Goal: Information Seeking & Learning: Learn about a topic

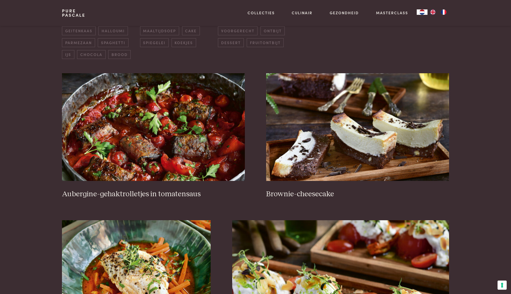
scroll to position [70, 0]
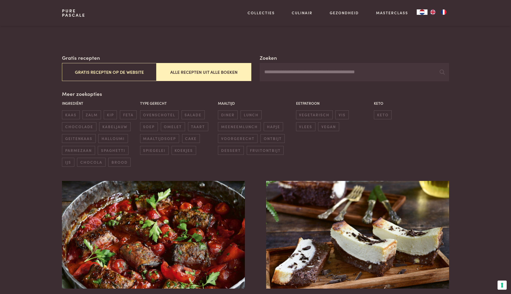
click at [282, 74] on input "Zoeken" at bounding box center [354, 72] width 189 height 18
type input "***"
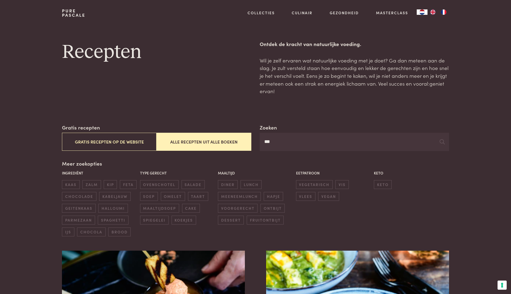
click at [274, 143] on input "***" at bounding box center [354, 142] width 189 height 18
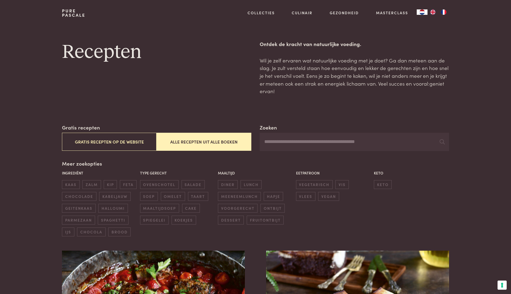
click at [227, 142] on button "Alle recepten uit alle boeken" at bounding box center [203, 142] width 95 height 18
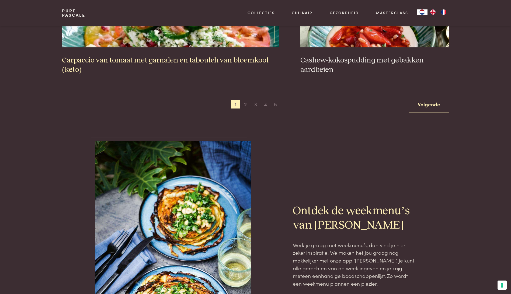
scroll to position [1120, 0]
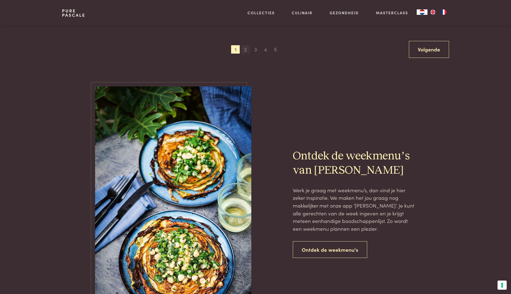
click at [247, 49] on span "2" at bounding box center [245, 49] width 9 height 9
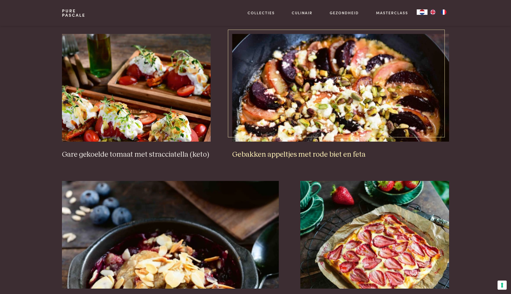
scroll to position [904, 0]
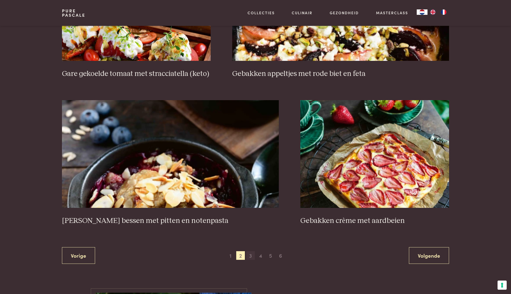
click at [251, 251] on span "3" at bounding box center [250, 255] width 9 height 9
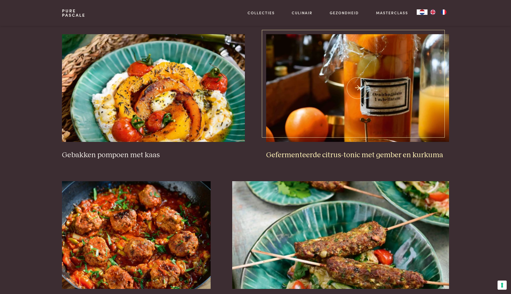
scroll to position [285, 0]
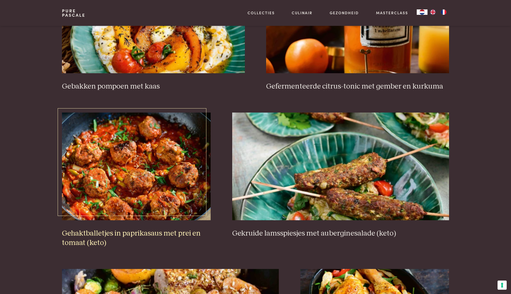
click at [160, 188] on img at bounding box center [136, 167] width 149 height 108
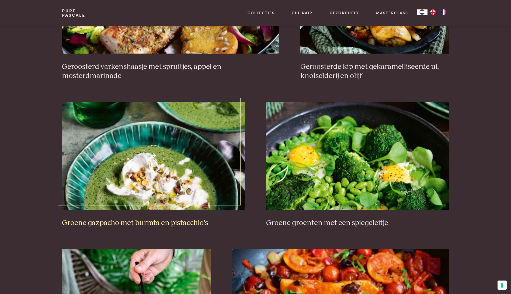
scroll to position [716, 0]
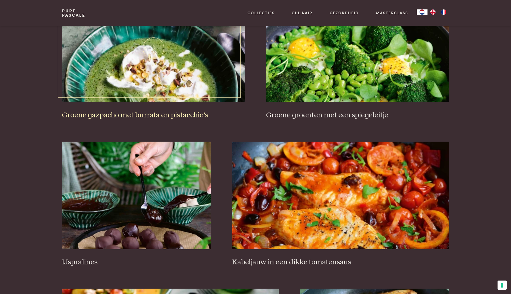
click at [156, 48] on img at bounding box center [153, 48] width 183 height 108
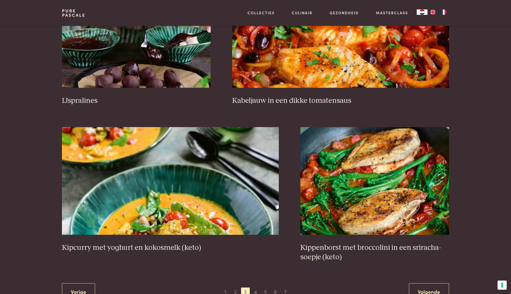
scroll to position [985, 0]
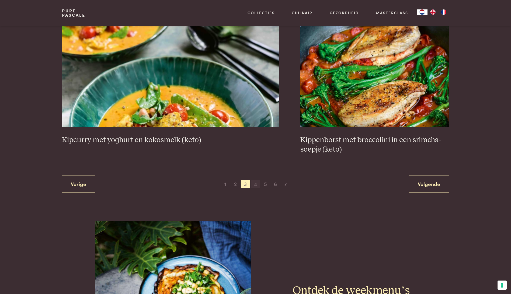
click at [255, 185] on span "4" at bounding box center [255, 184] width 9 height 9
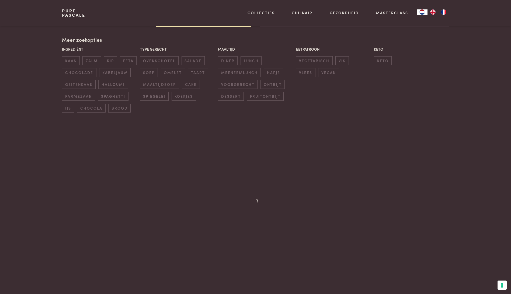
scroll to position [124, 0]
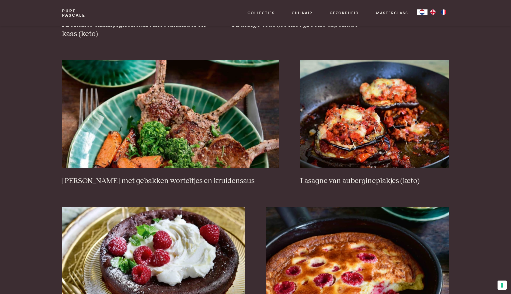
scroll to position [501, 0]
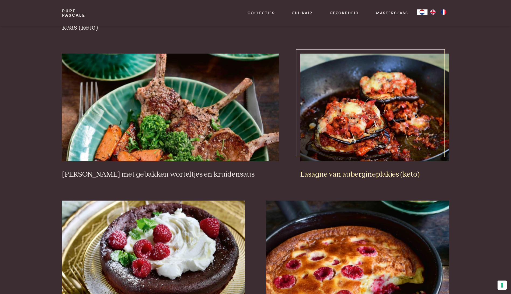
click at [339, 128] on img at bounding box center [374, 108] width 149 height 108
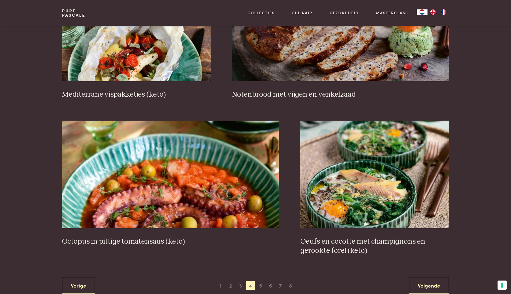
scroll to position [878, 0]
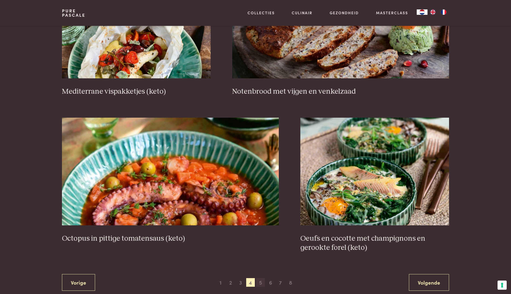
click at [263, 283] on span "5" at bounding box center [260, 282] width 9 height 9
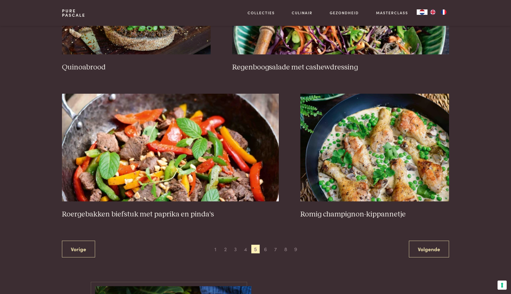
scroll to position [985, 0]
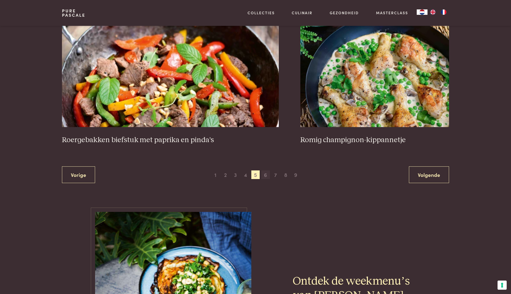
click at [264, 175] on span "6" at bounding box center [265, 174] width 9 height 9
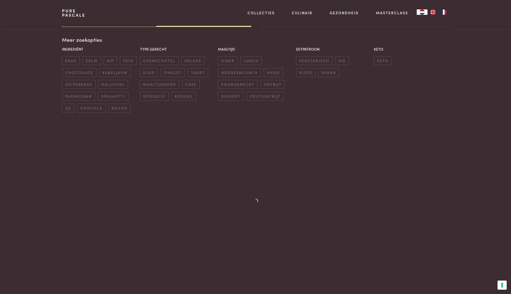
scroll to position [124, 0]
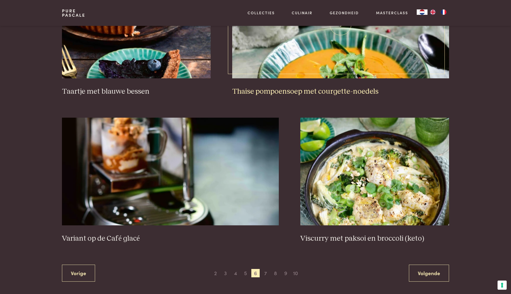
scroll to position [931, 0]
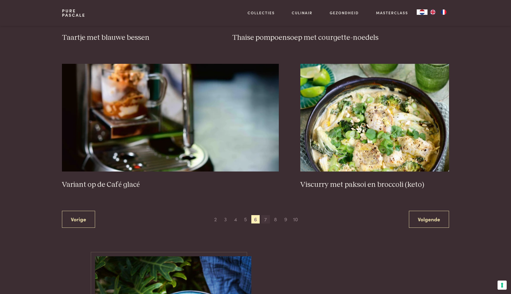
click at [268, 219] on span "7" at bounding box center [265, 219] width 9 height 9
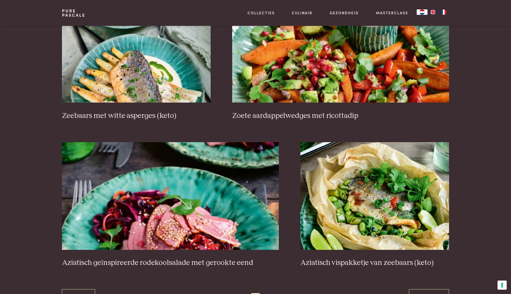
scroll to position [904, 0]
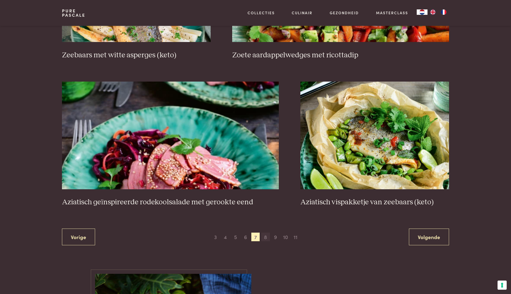
click at [264, 238] on span "8" at bounding box center [265, 237] width 9 height 9
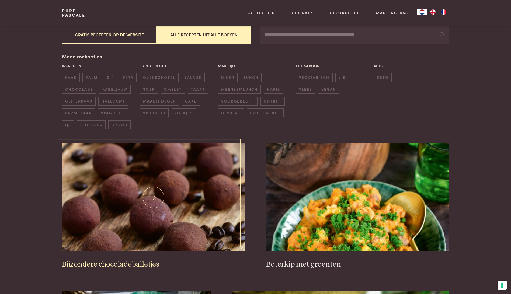
scroll to position [81, 0]
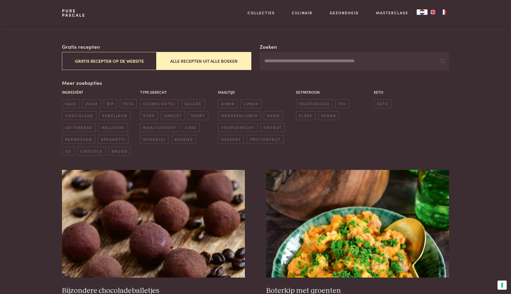
click at [287, 60] on input "Zoeken" at bounding box center [354, 61] width 189 height 18
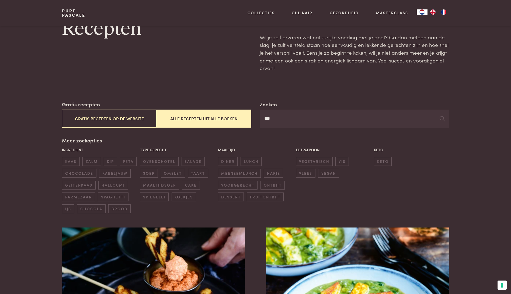
scroll to position [27, 0]
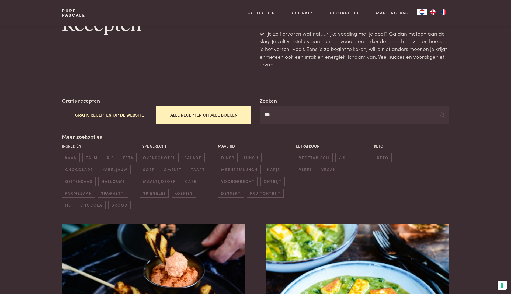
drag, startPoint x: 281, startPoint y: 119, endPoint x: 219, endPoint y: 112, distance: 62.3
click at [225, 115] on div "Zoeken *** Gratis recepten Gratis recepten op de website Alle recepten uit alle…" at bounding box center [255, 110] width 387 height 27
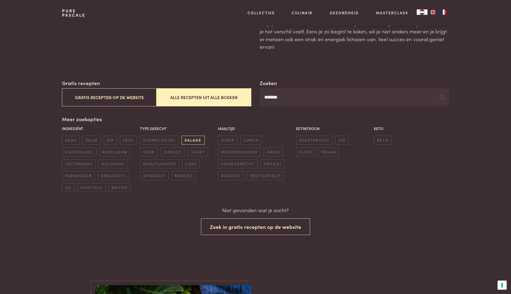
scroll to position [27, 0]
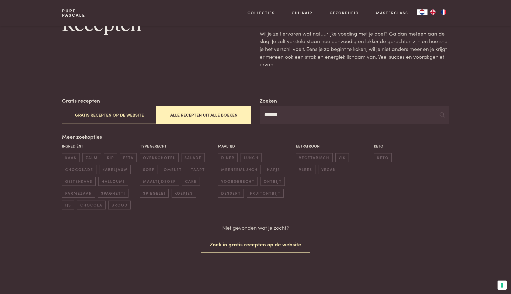
drag, startPoint x: 283, startPoint y: 115, endPoint x: 224, endPoint y: 114, distance: 59.5
click at [225, 114] on div "Zoeken ******* Gratis recepten Gratis recepten op de website Alle recepten uit …" at bounding box center [255, 110] width 387 height 27
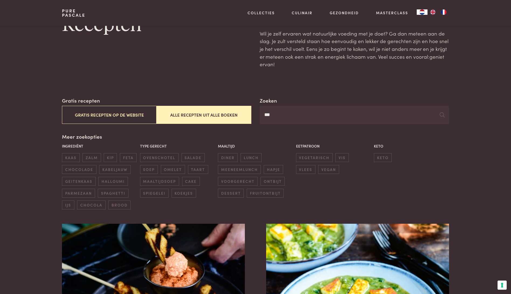
scroll to position [108, 0]
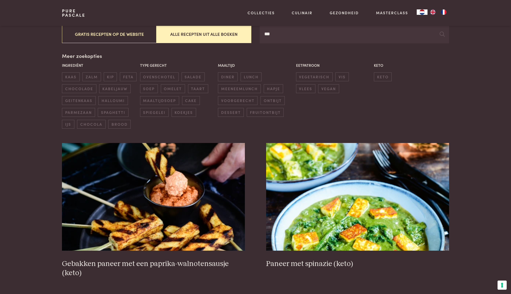
drag, startPoint x: 274, startPoint y: 32, endPoint x: 239, endPoint y: 33, distance: 35.5
click at [244, 33] on div "Zoeken *** Gratis recepten Gratis recepten op de website Alle recepten uit alle…" at bounding box center [255, 29] width 387 height 27
type input "******"
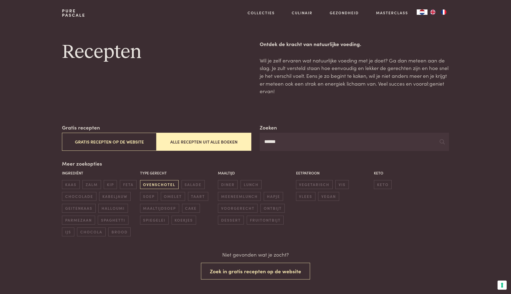
click at [164, 183] on span "ovenschotel" at bounding box center [159, 184] width 39 height 9
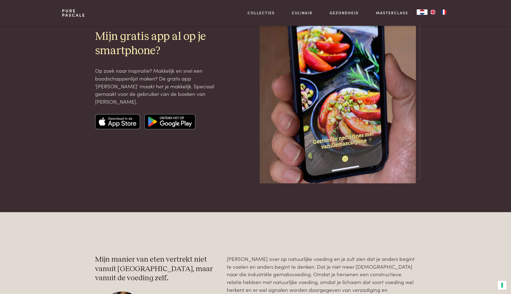
scroll to position [824, 0]
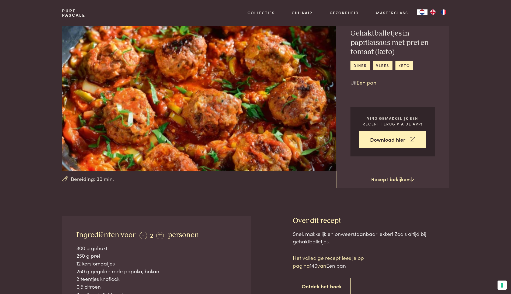
scroll to position [81, 0]
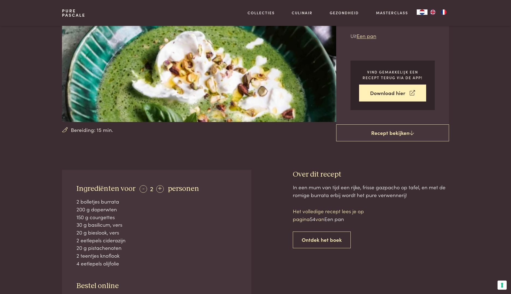
scroll to position [81, 0]
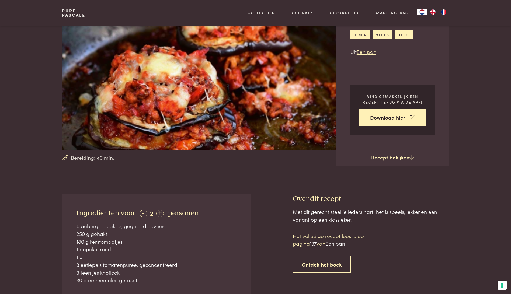
scroll to position [81, 0]
